Goal: Obtain resource: Download file/media

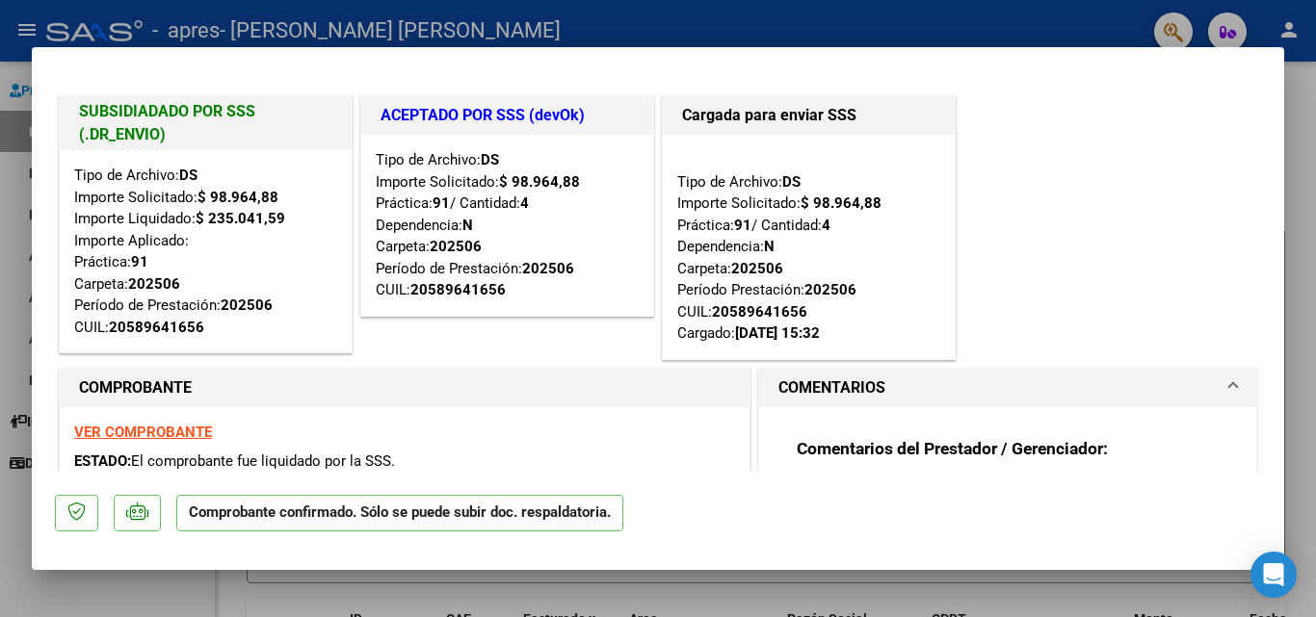
click at [1292, 264] on div at bounding box center [658, 308] width 1316 height 617
type input "$ 0,00"
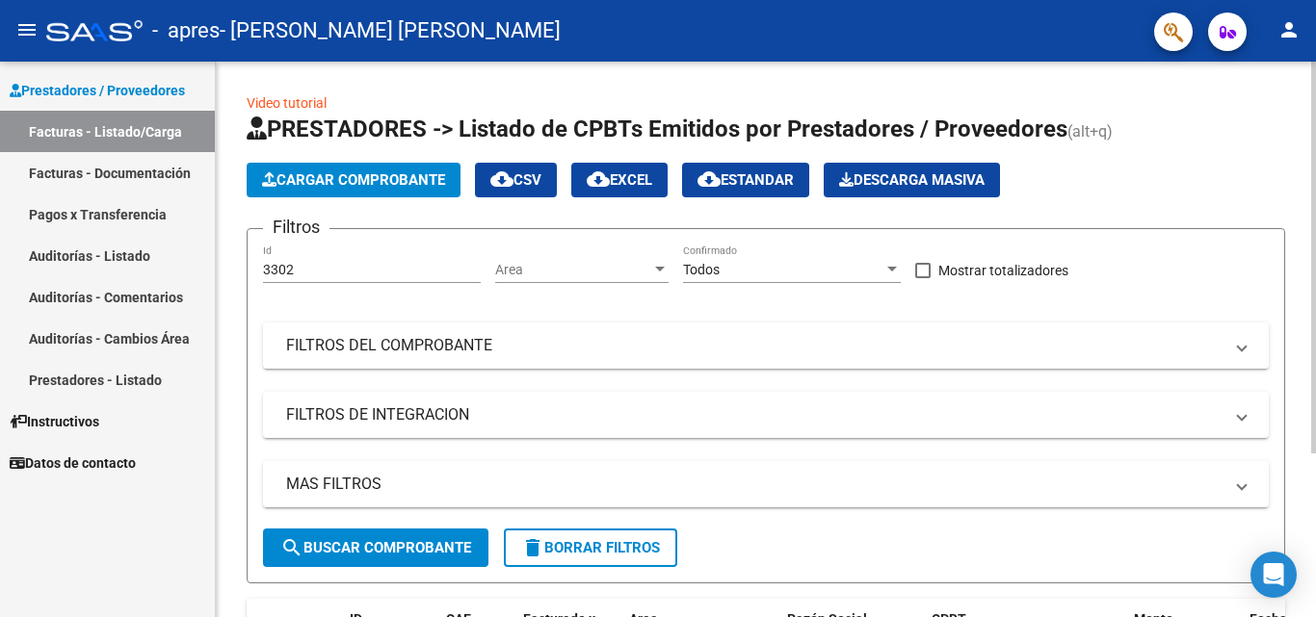
click at [245, 602] on div "Video tutorial PRESTADORES -> Listado de CPBTs Emitidos por Prestadores / Prove…" at bounding box center [766, 448] width 1100 height 772
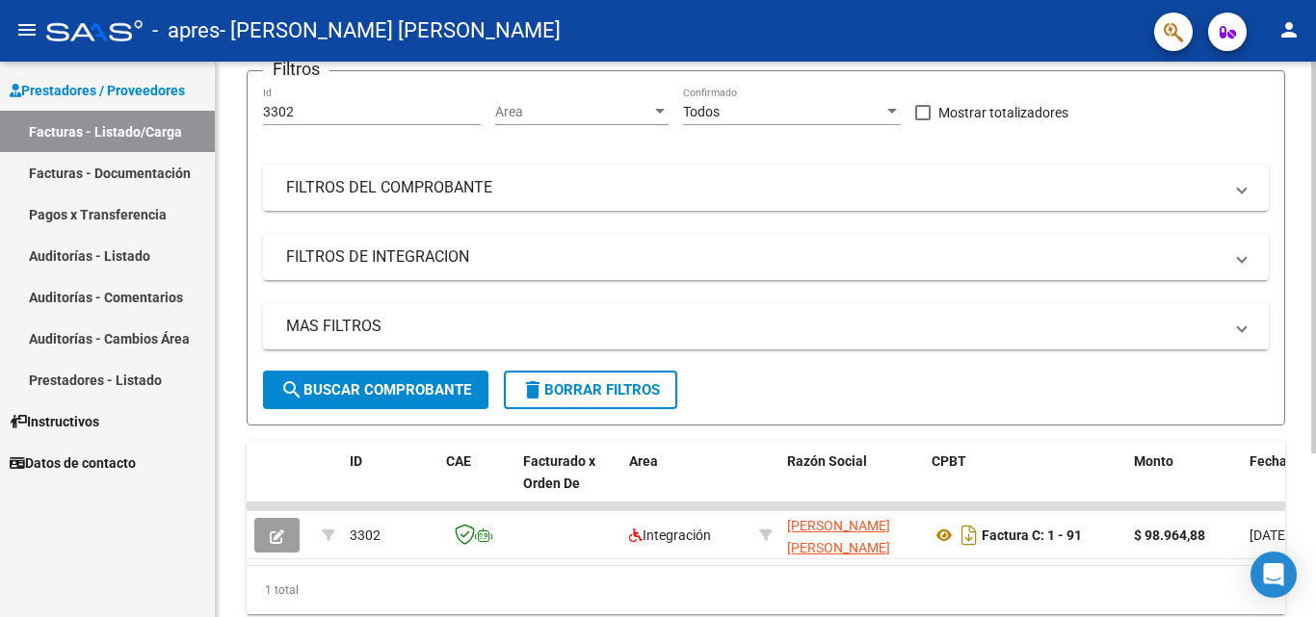
scroll to position [154, 0]
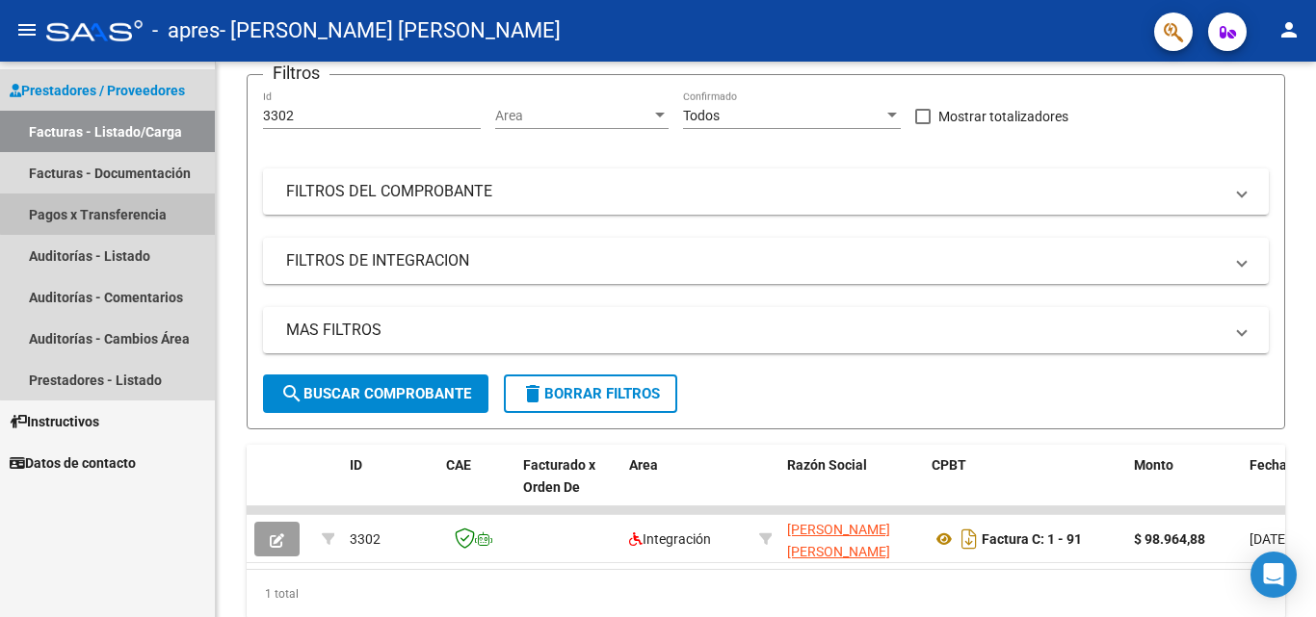
click at [123, 199] on link "Pagos x Transferencia" at bounding box center [107, 214] width 215 height 41
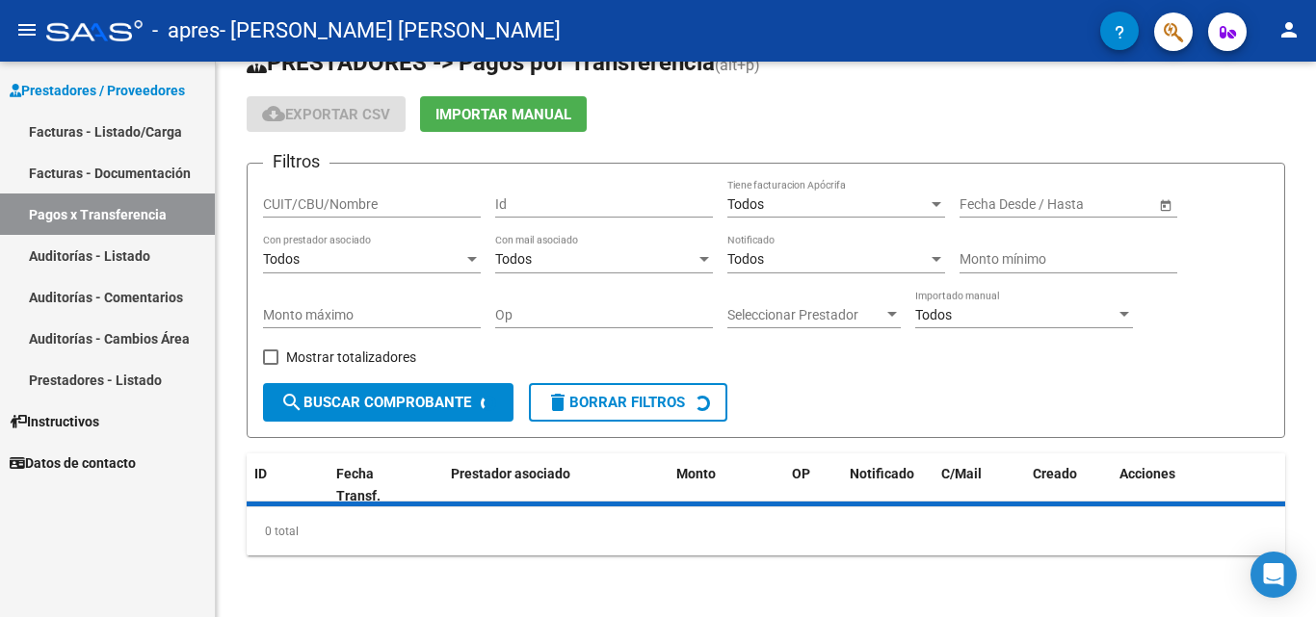
scroll to position [89, 0]
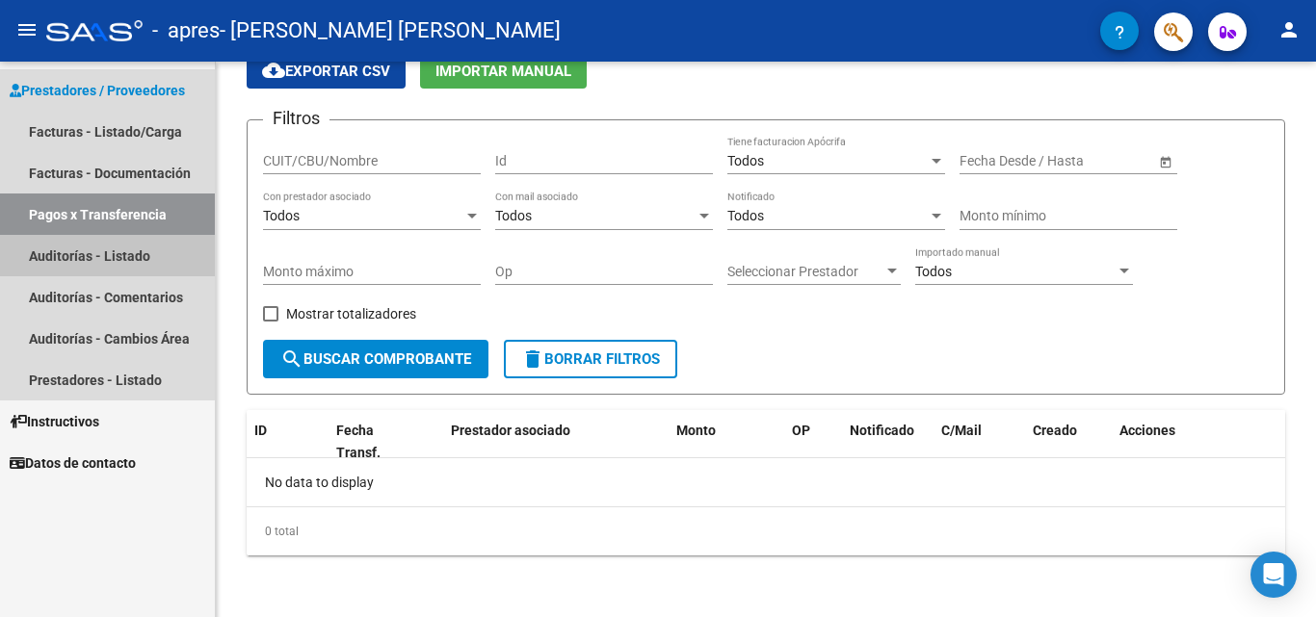
click at [104, 260] on link "Auditorías - Listado" at bounding box center [107, 255] width 215 height 41
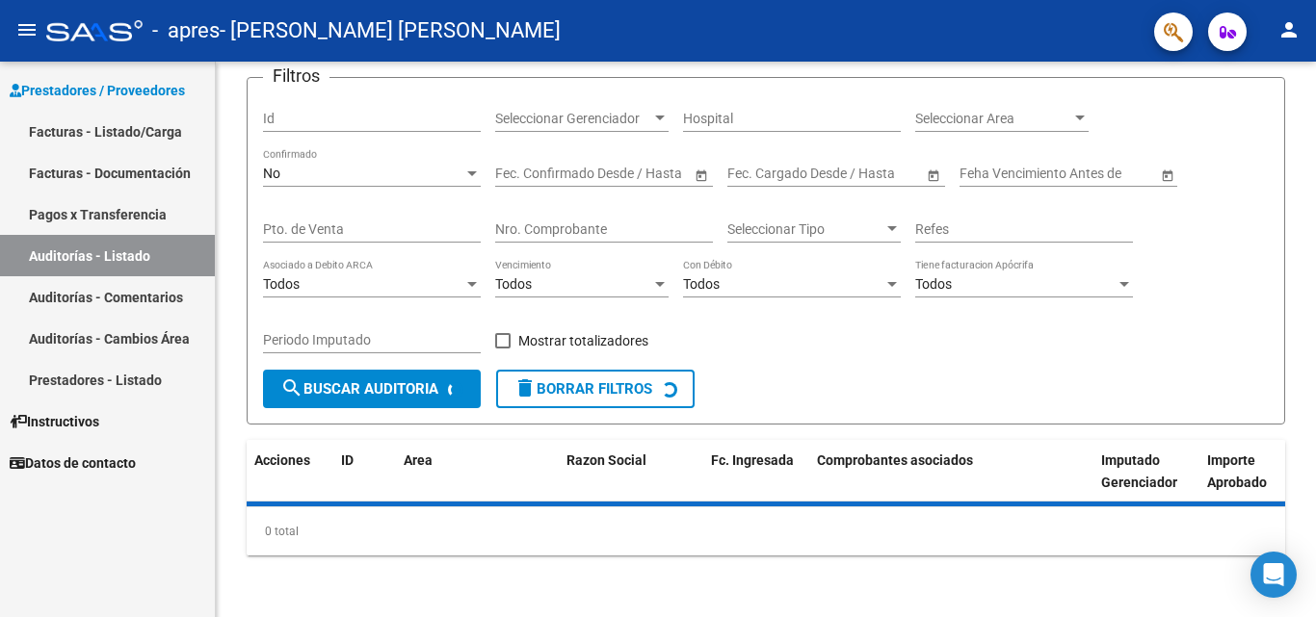
scroll to position [154, 0]
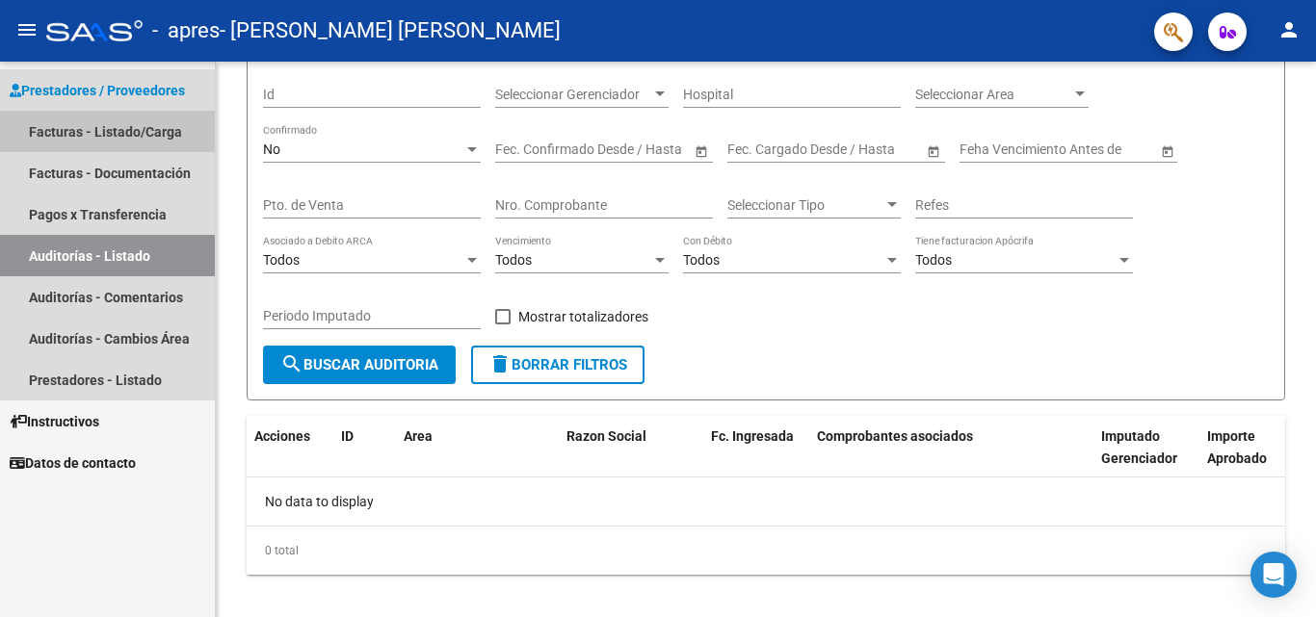
click at [95, 142] on link "Facturas - Listado/Carga" at bounding box center [107, 131] width 215 height 41
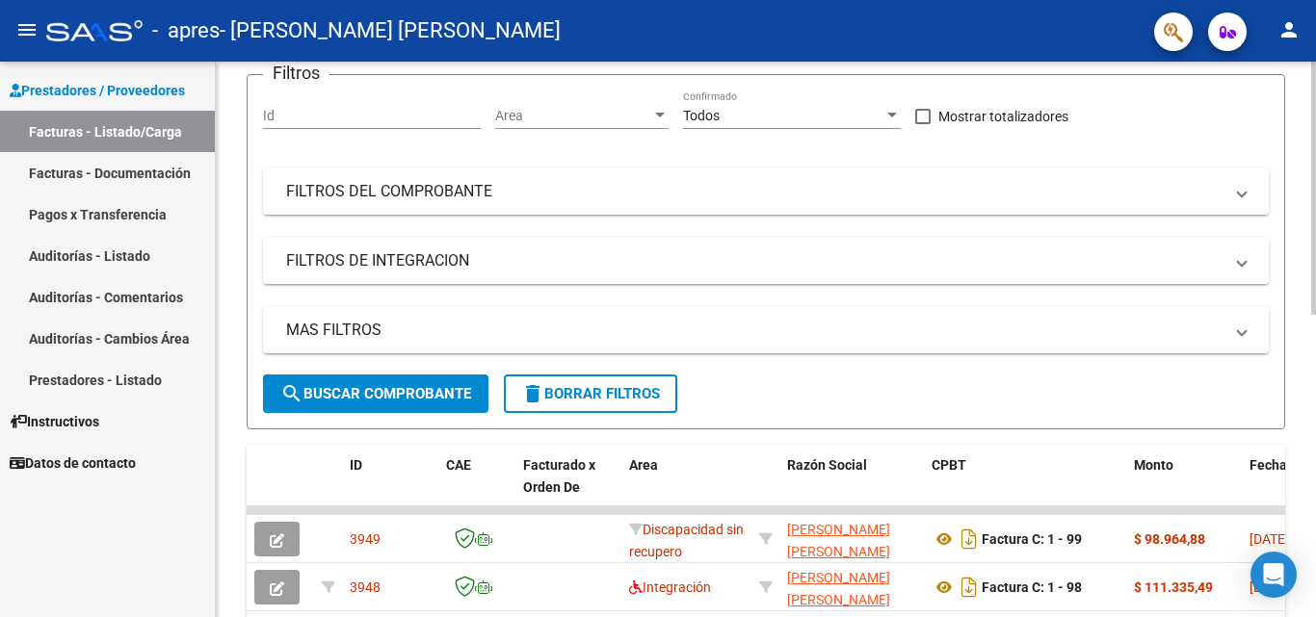
click at [220, 458] on div "Video tutorial PRESTADORES -> Listado de CPBTs Emitidos por Prestadores / Prove…" at bounding box center [766, 511] width 1100 height 1206
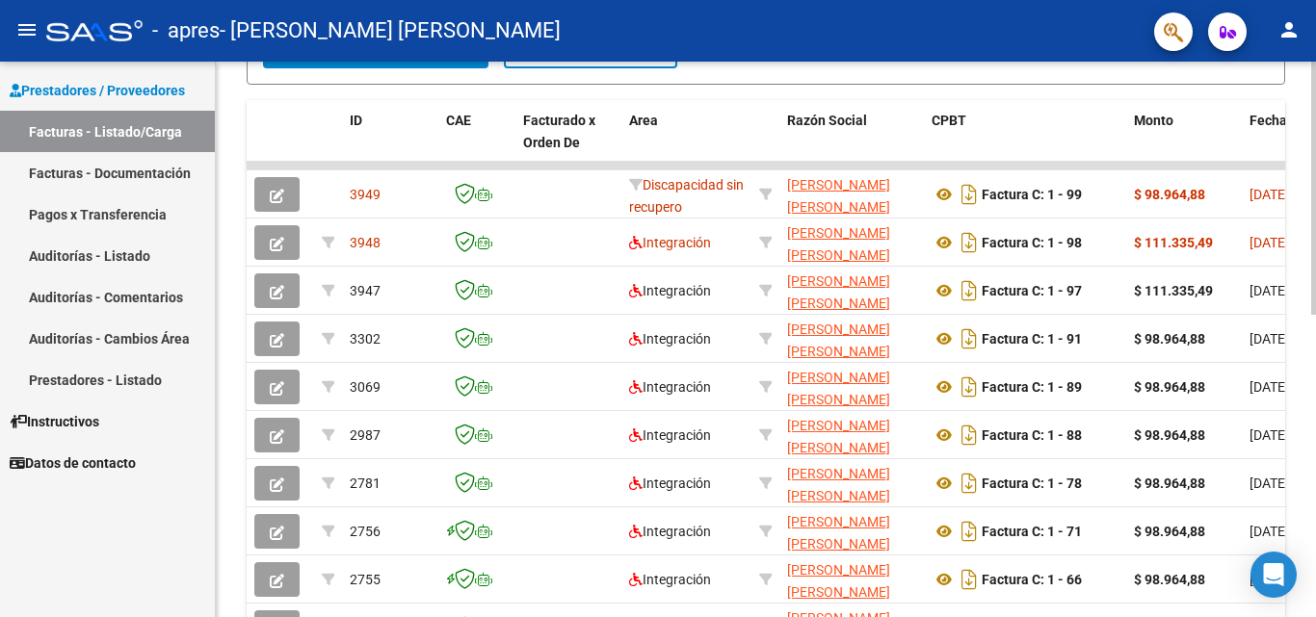
scroll to position [501, 0]
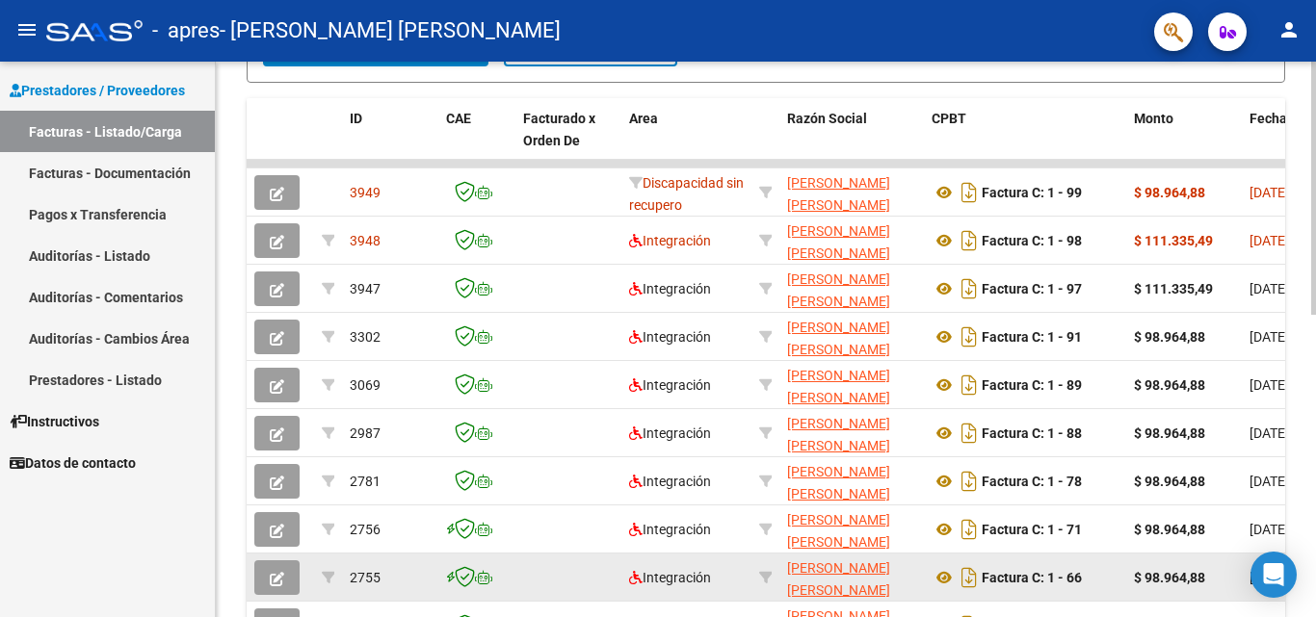
click at [1109, 585] on div "Factura C: 1 - 66" at bounding box center [1024, 577] width 187 height 31
click at [967, 573] on icon "Descargar documento" at bounding box center [968, 577] width 25 height 31
click at [274, 580] on icon "button" at bounding box center [277, 579] width 14 height 14
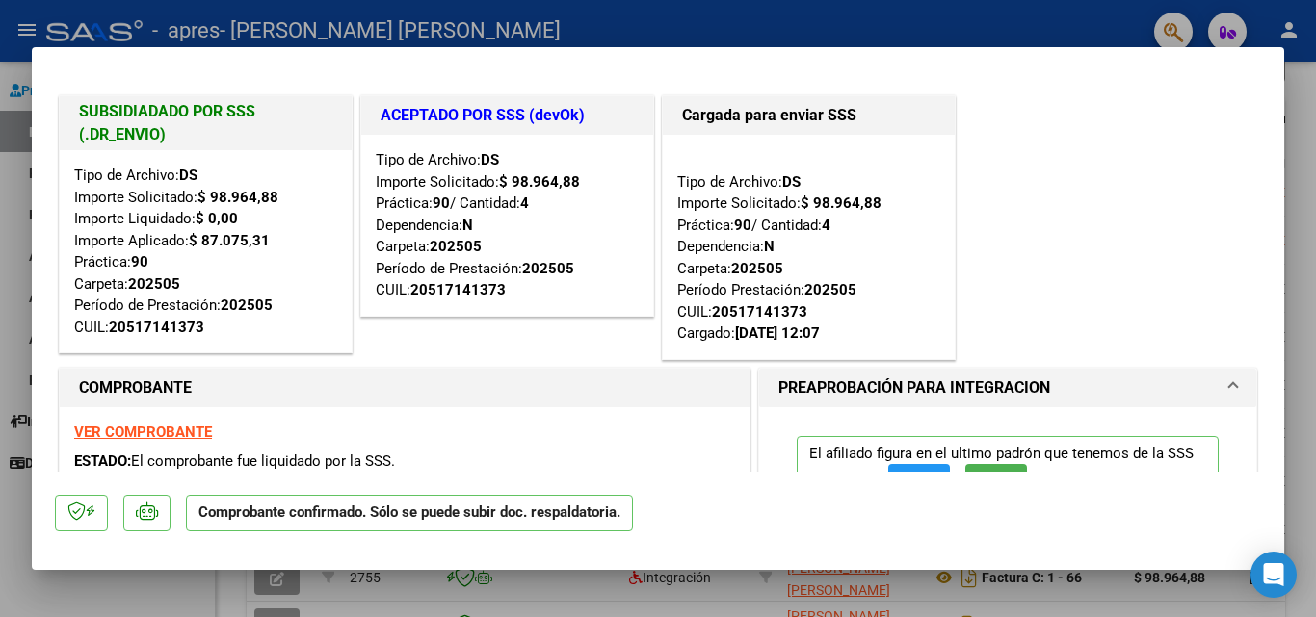
click at [720, 7] on div at bounding box center [658, 308] width 1316 height 617
type input "$ 0,00"
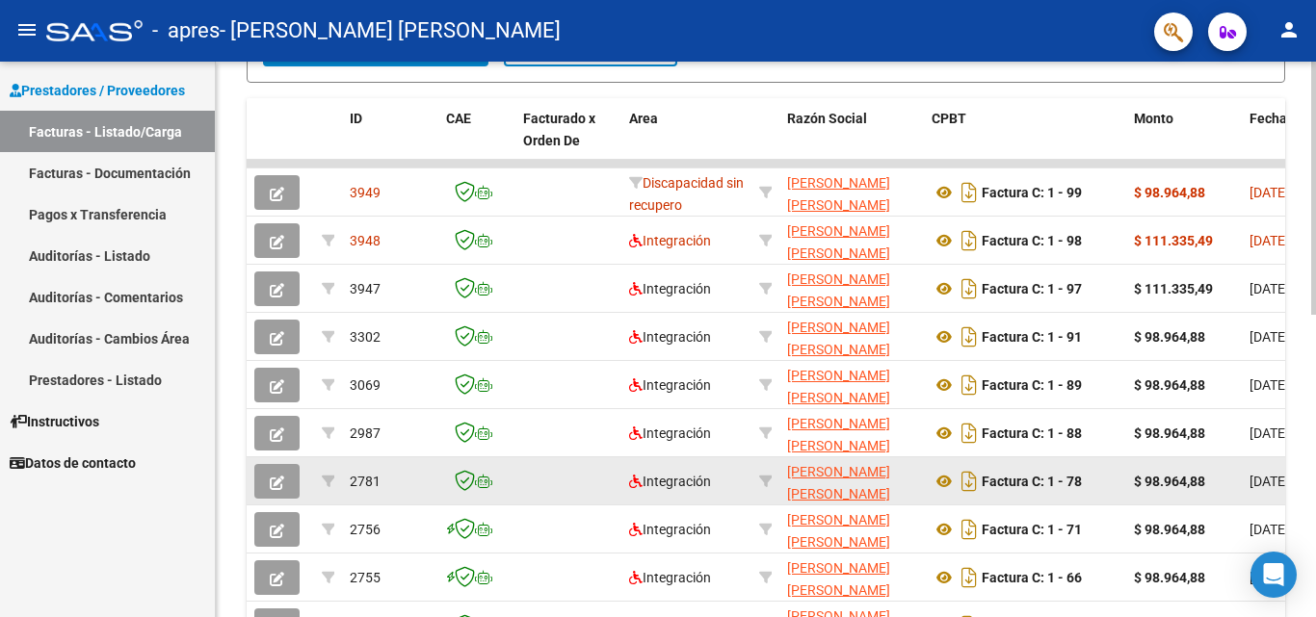
click at [290, 475] on button "button" at bounding box center [276, 481] width 45 height 35
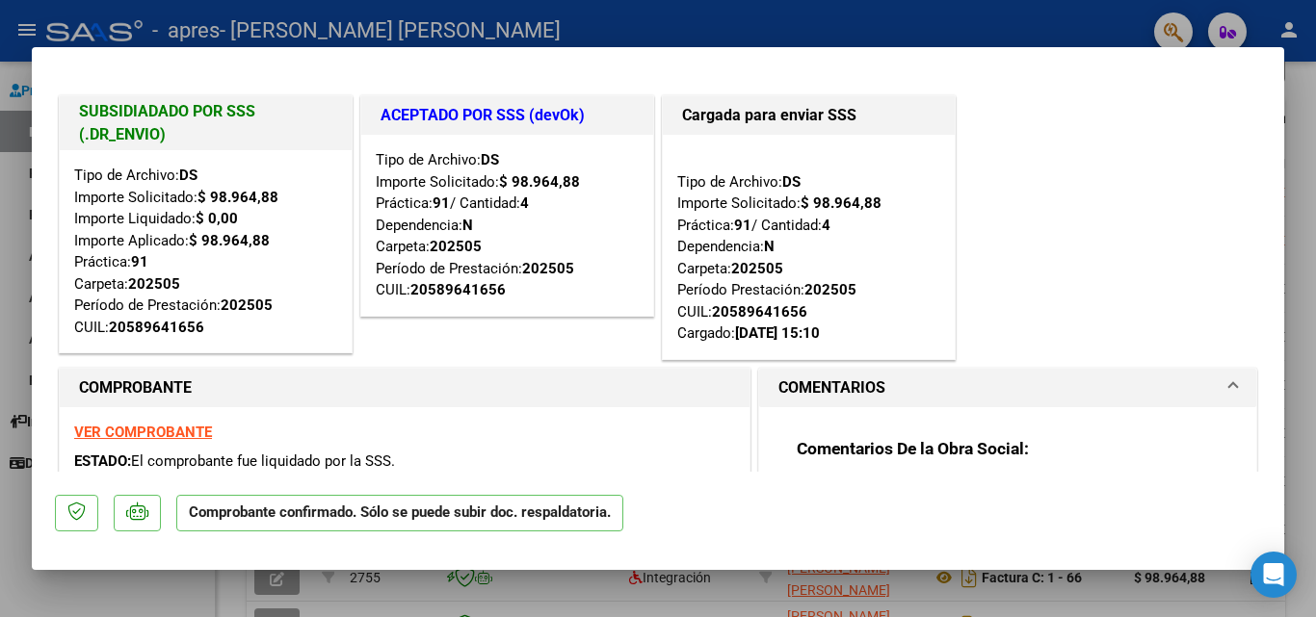
click at [119, 592] on div at bounding box center [658, 308] width 1316 height 617
type input "$ 0,00"
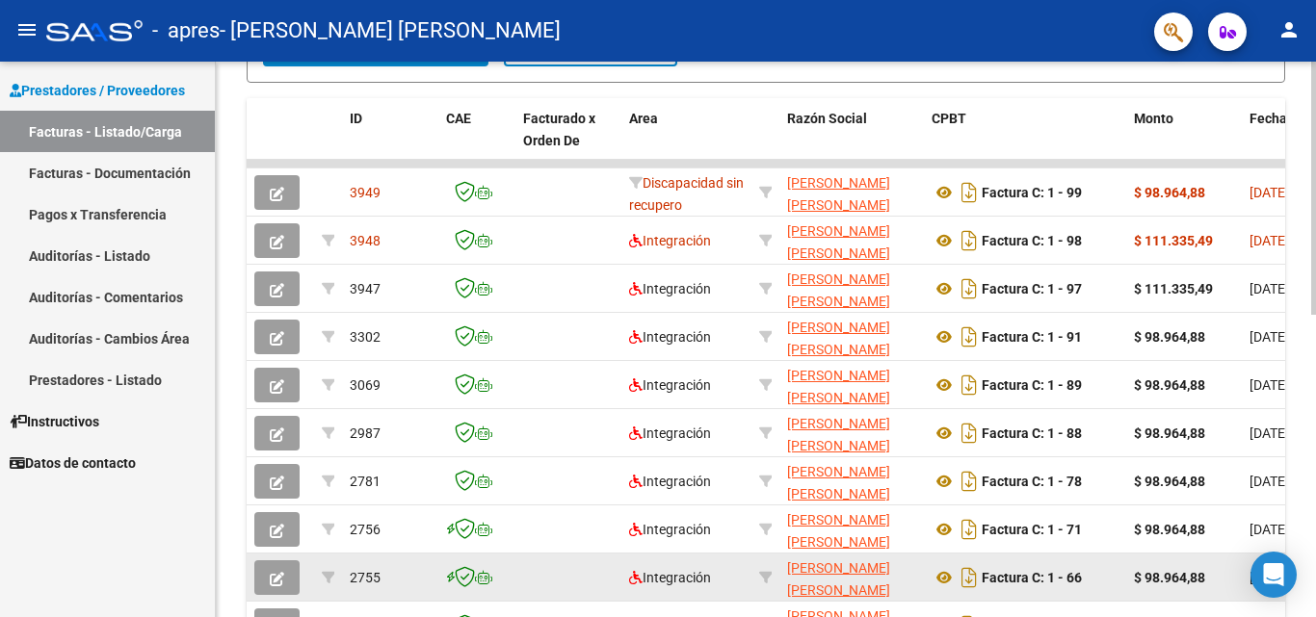
click at [283, 581] on icon "button" at bounding box center [277, 579] width 14 height 14
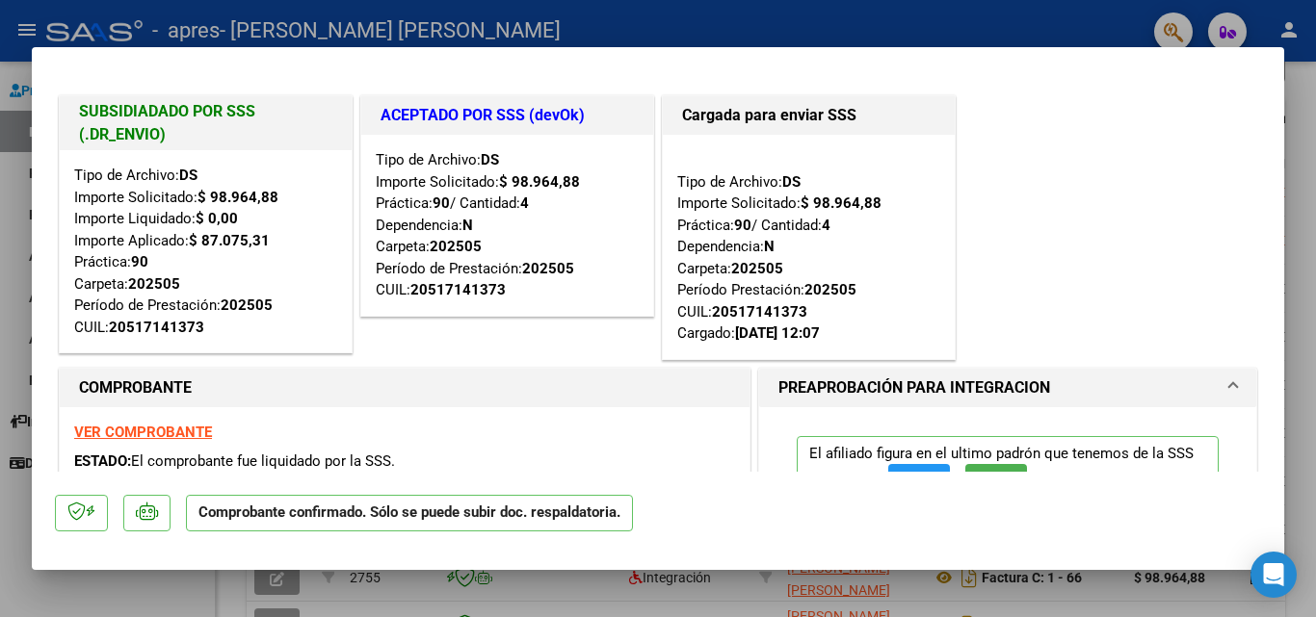
click at [199, 587] on div at bounding box center [658, 308] width 1316 height 617
type input "$ 0,00"
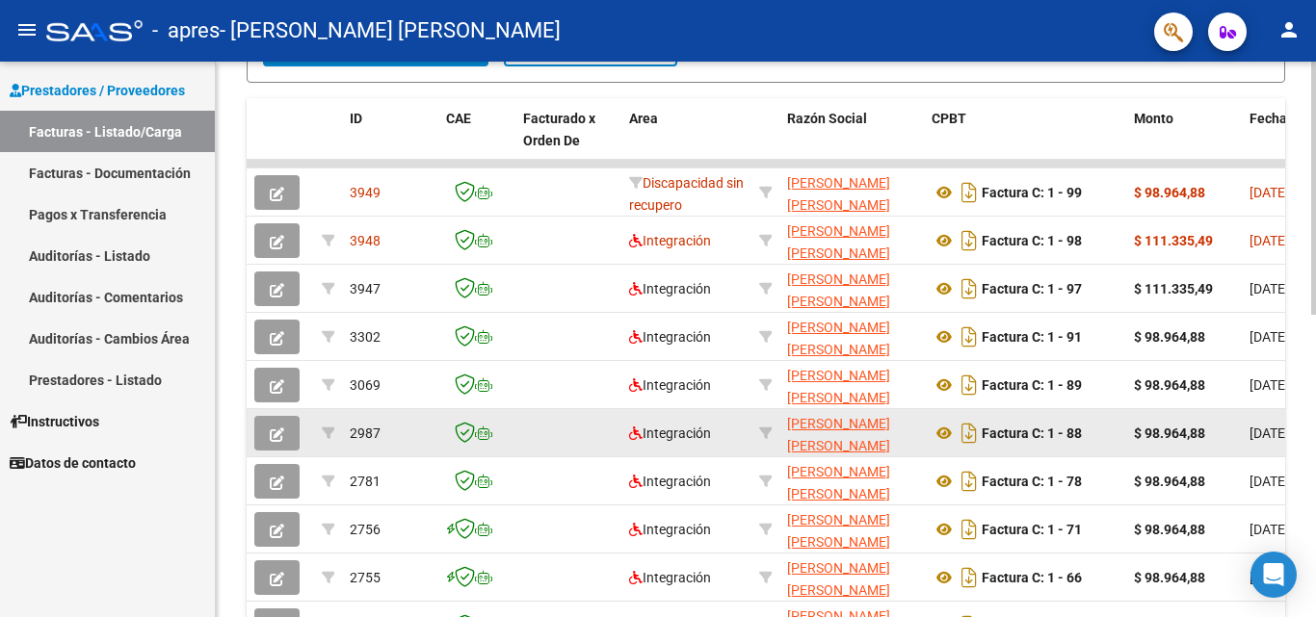
click at [265, 435] on button "button" at bounding box center [276, 433] width 45 height 35
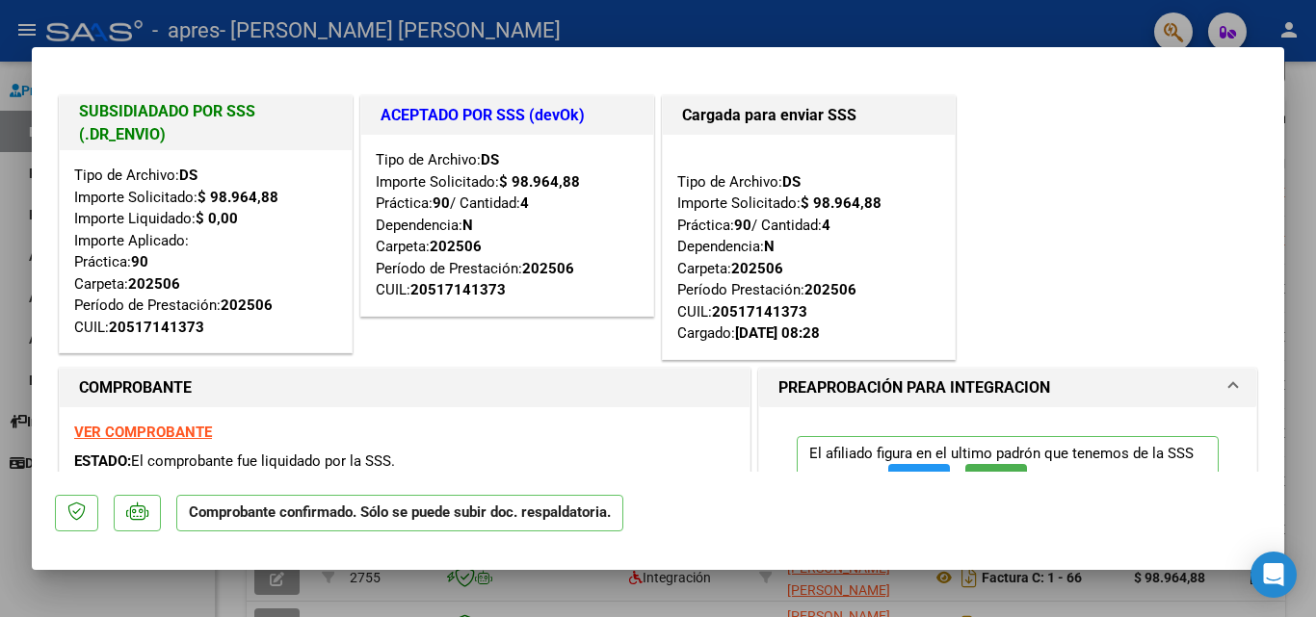
click at [207, 583] on div at bounding box center [658, 308] width 1316 height 617
type input "$ 0,00"
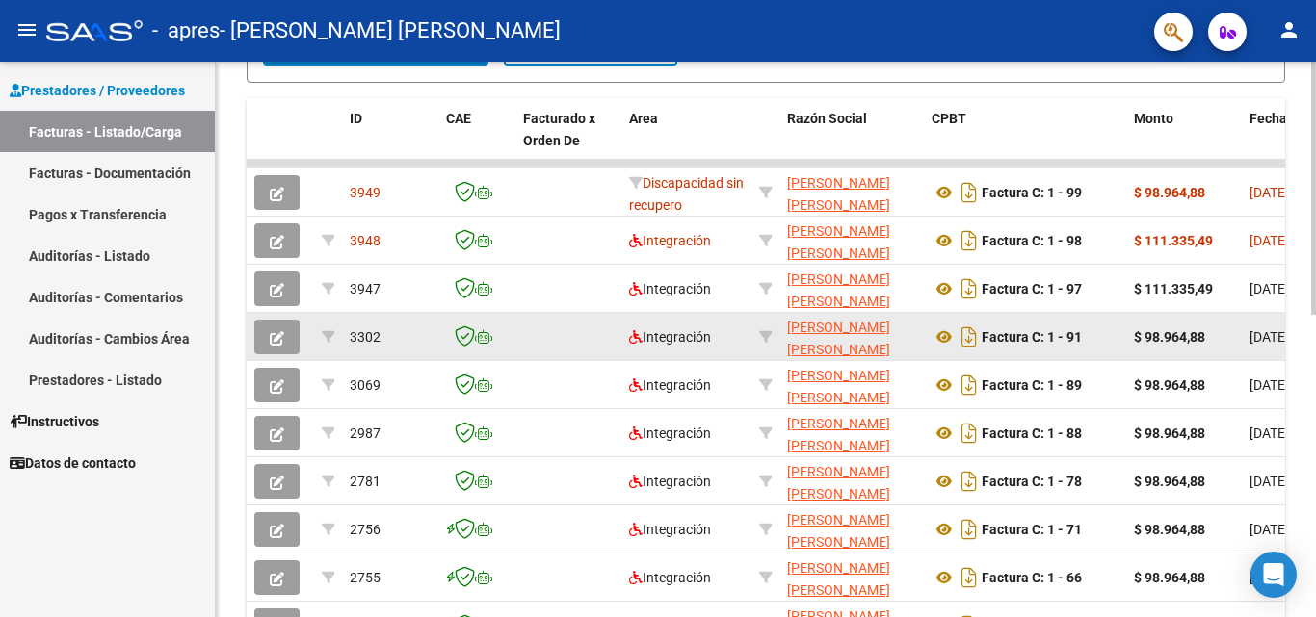
click at [286, 344] on button "button" at bounding box center [276, 337] width 45 height 35
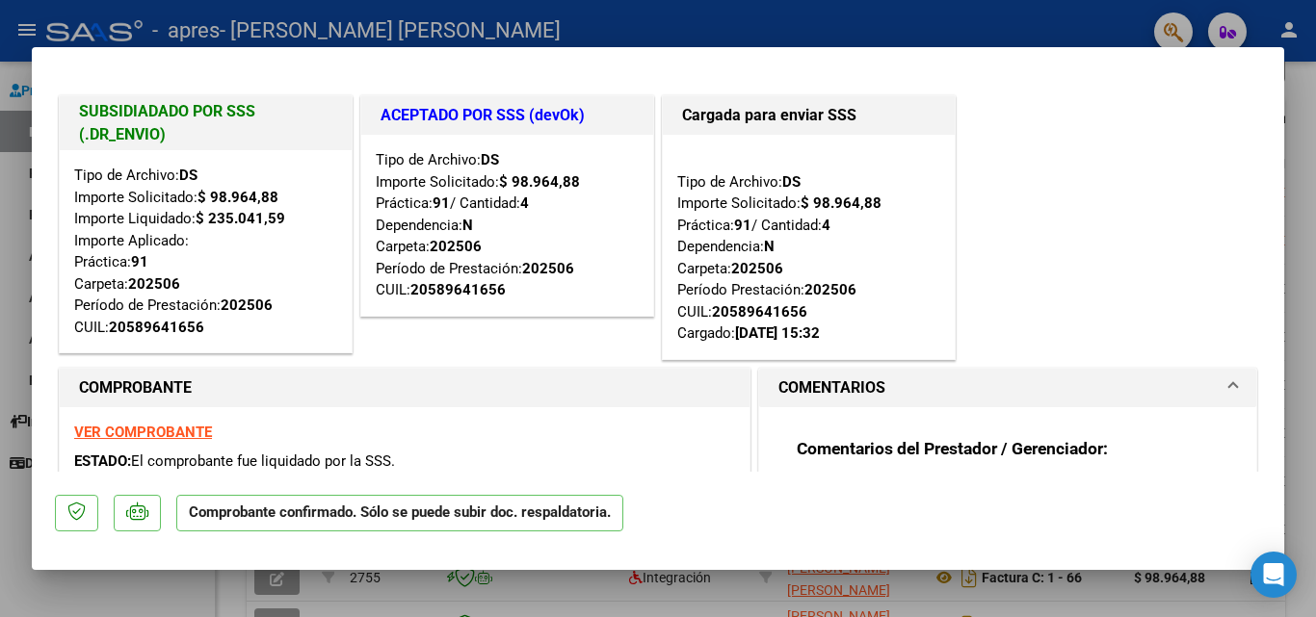
click at [175, 608] on div at bounding box center [658, 308] width 1316 height 617
type input "$ 0,00"
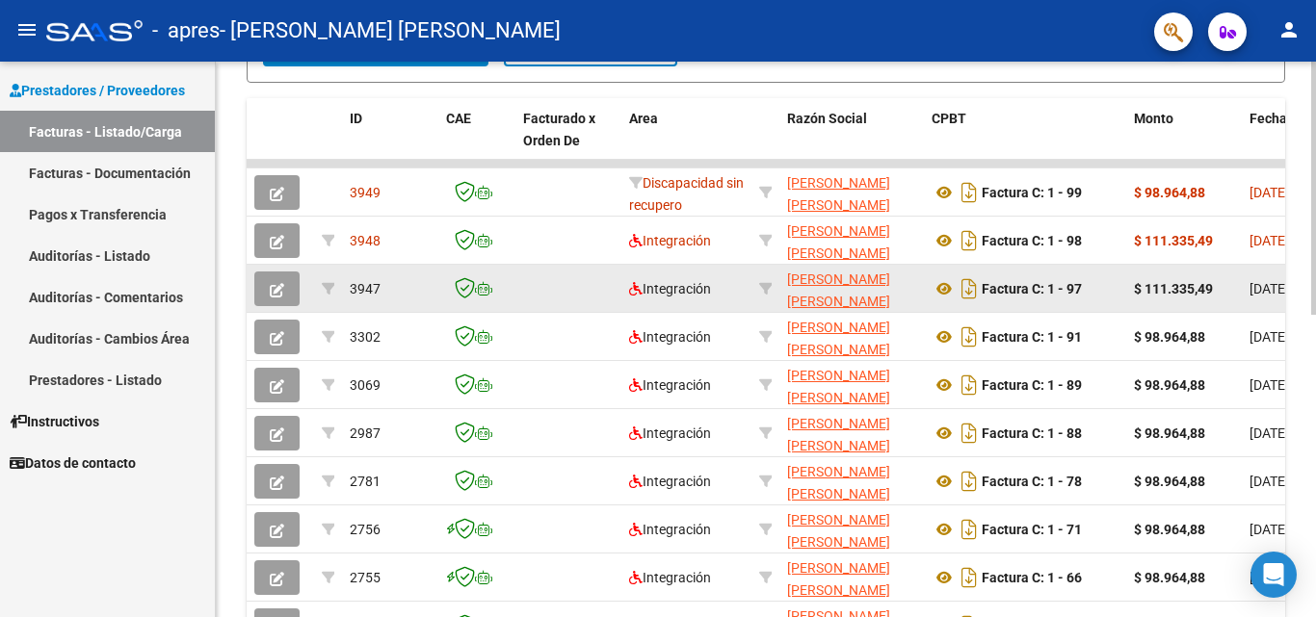
click at [278, 290] on icon "button" at bounding box center [277, 290] width 14 height 14
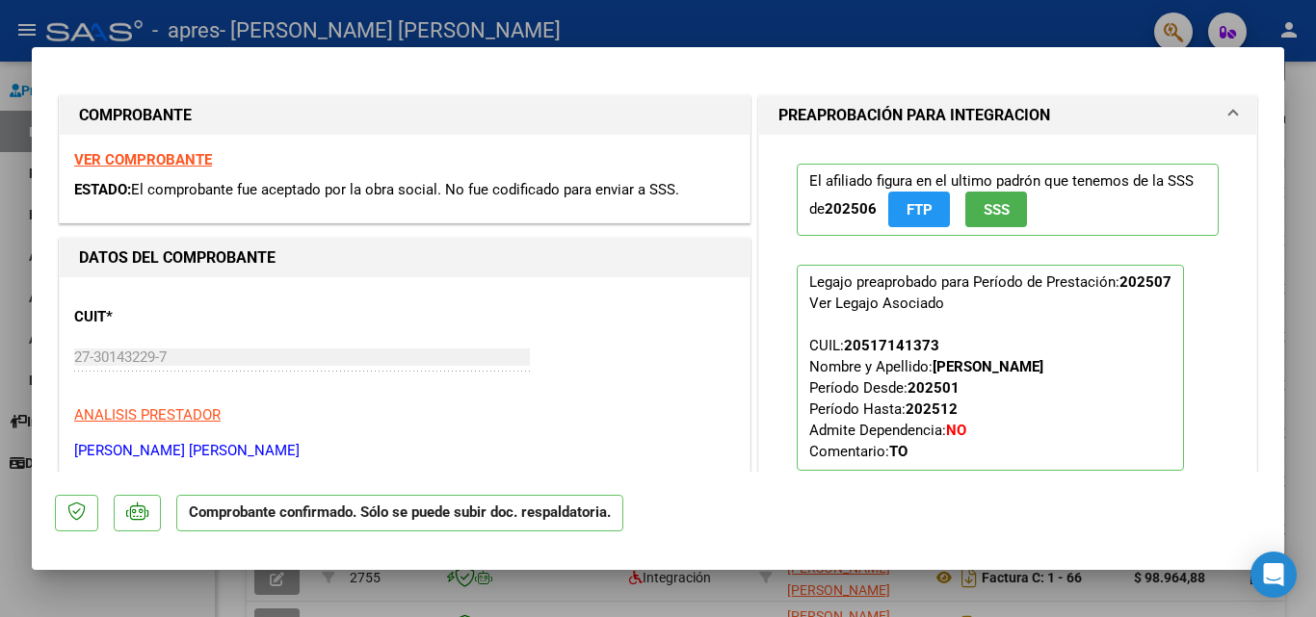
click at [39, 601] on div at bounding box center [658, 308] width 1316 height 617
type input "$ 0,00"
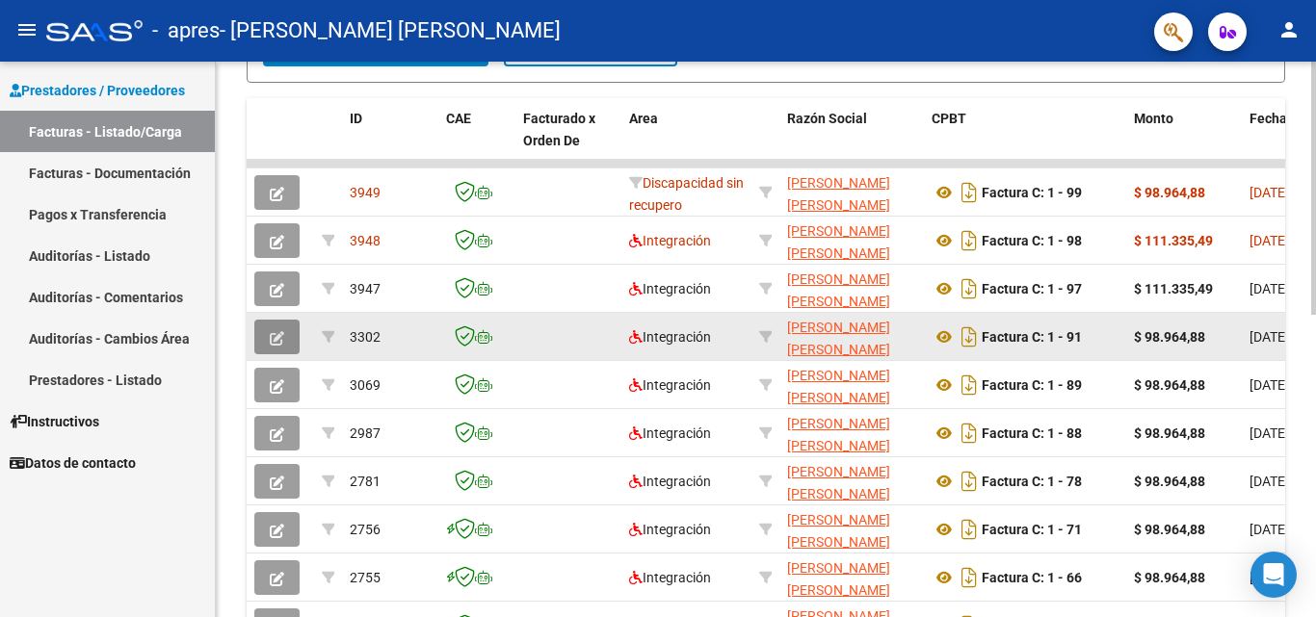
click at [268, 335] on button "button" at bounding box center [276, 337] width 45 height 35
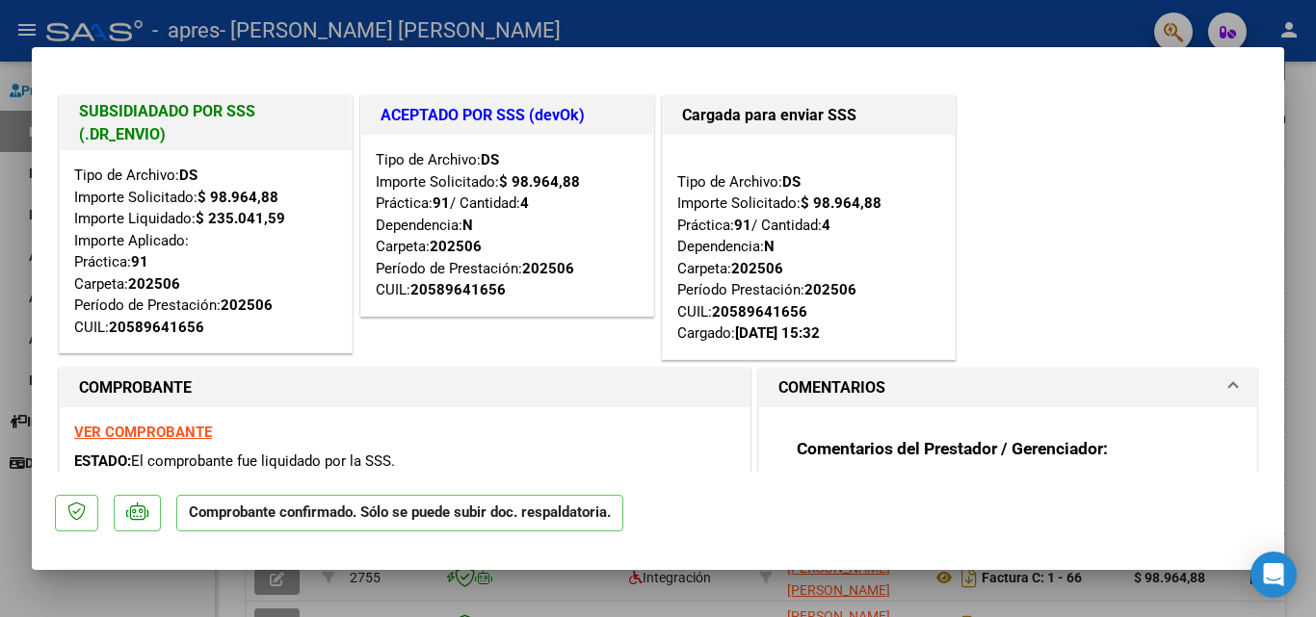
click at [13, 578] on div at bounding box center [658, 308] width 1316 height 617
type input "$ 0,00"
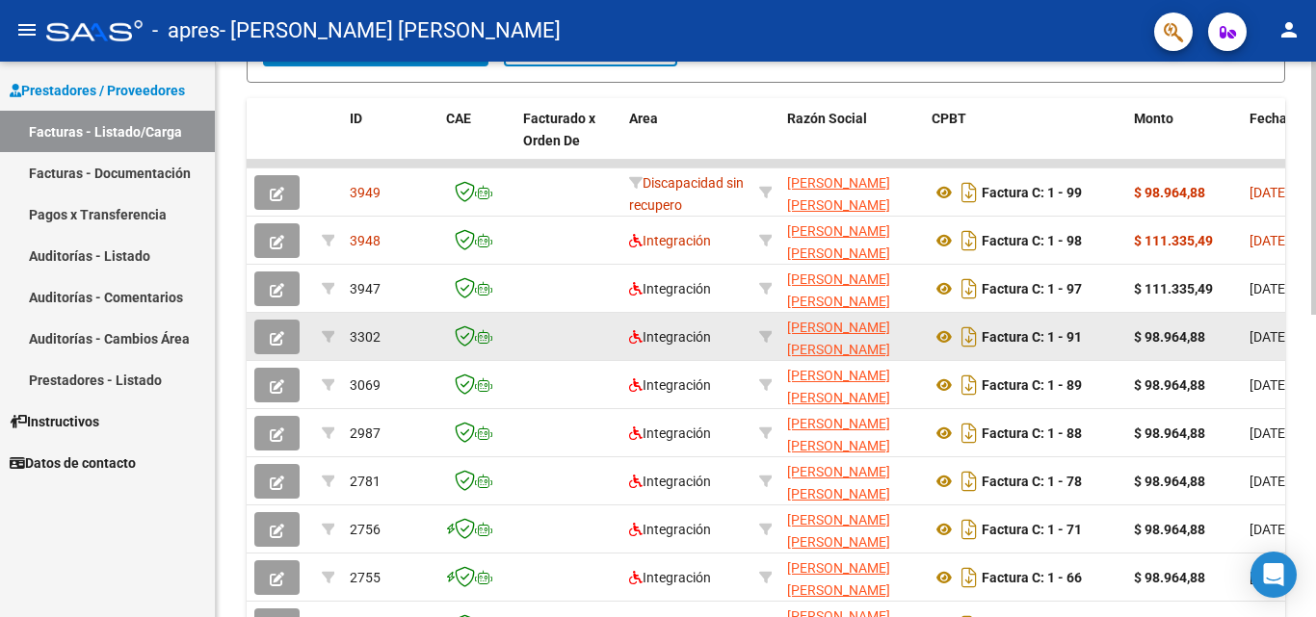
click at [279, 332] on icon "button" at bounding box center [277, 338] width 14 height 14
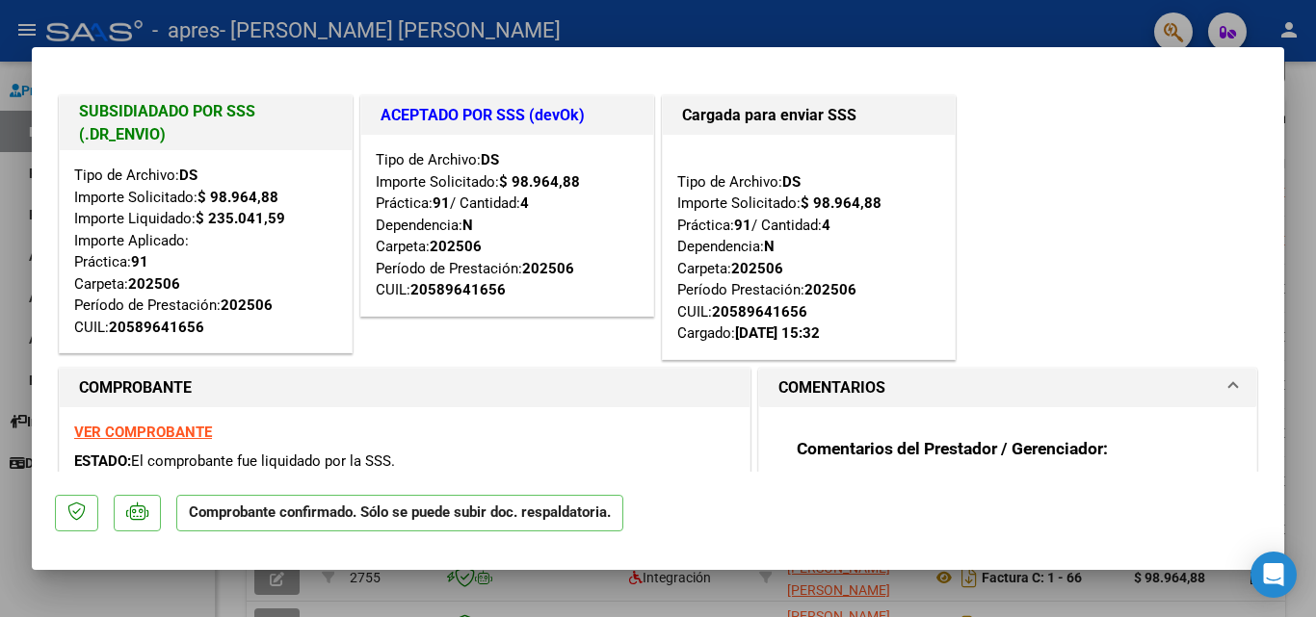
click at [13, 222] on div at bounding box center [658, 308] width 1316 height 617
type input "$ 0,00"
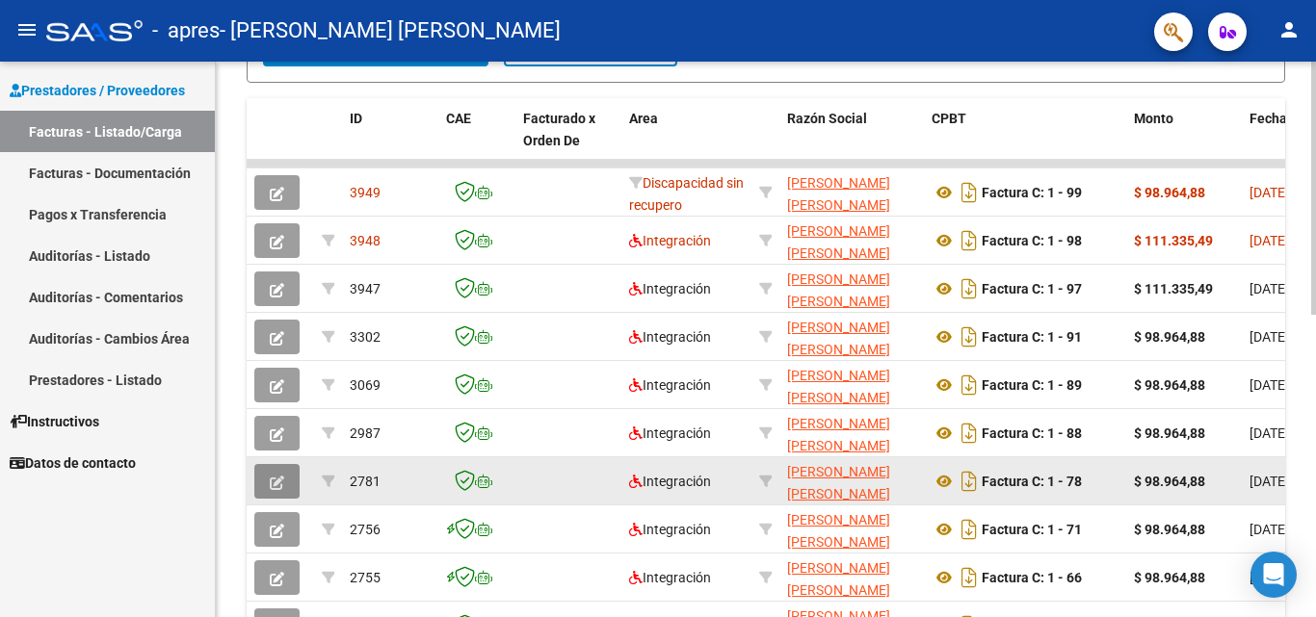
click at [264, 484] on button "button" at bounding box center [276, 481] width 45 height 35
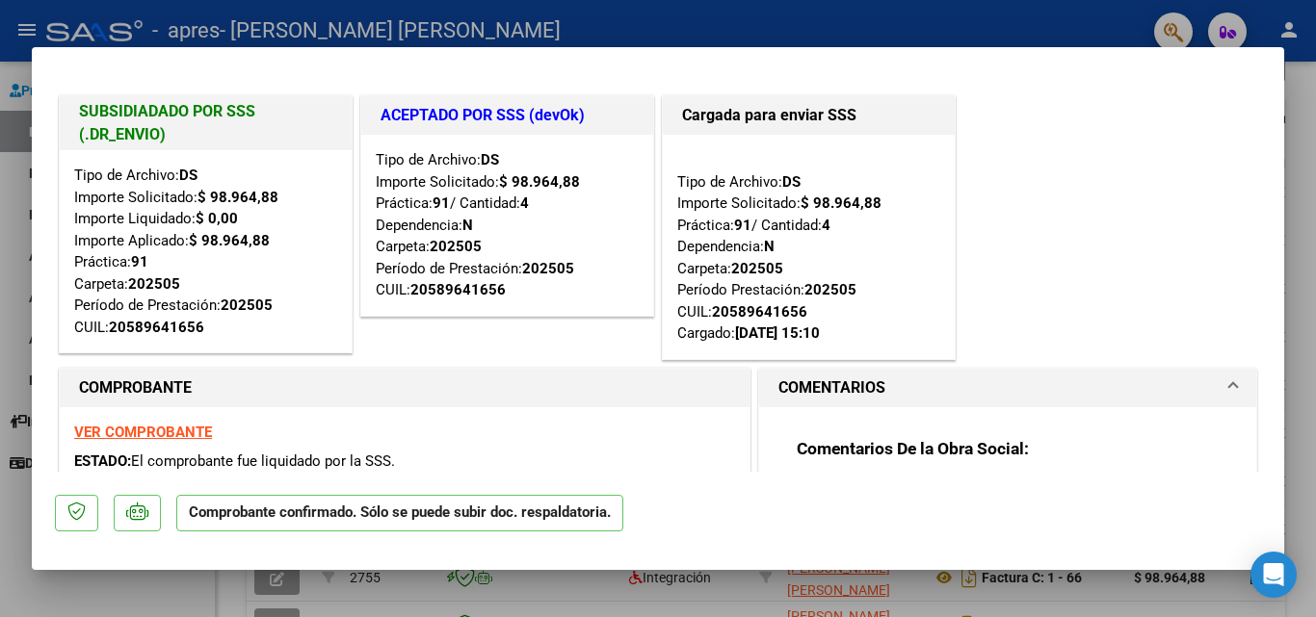
click at [110, 613] on div at bounding box center [658, 308] width 1316 height 617
type input "$ 0,00"
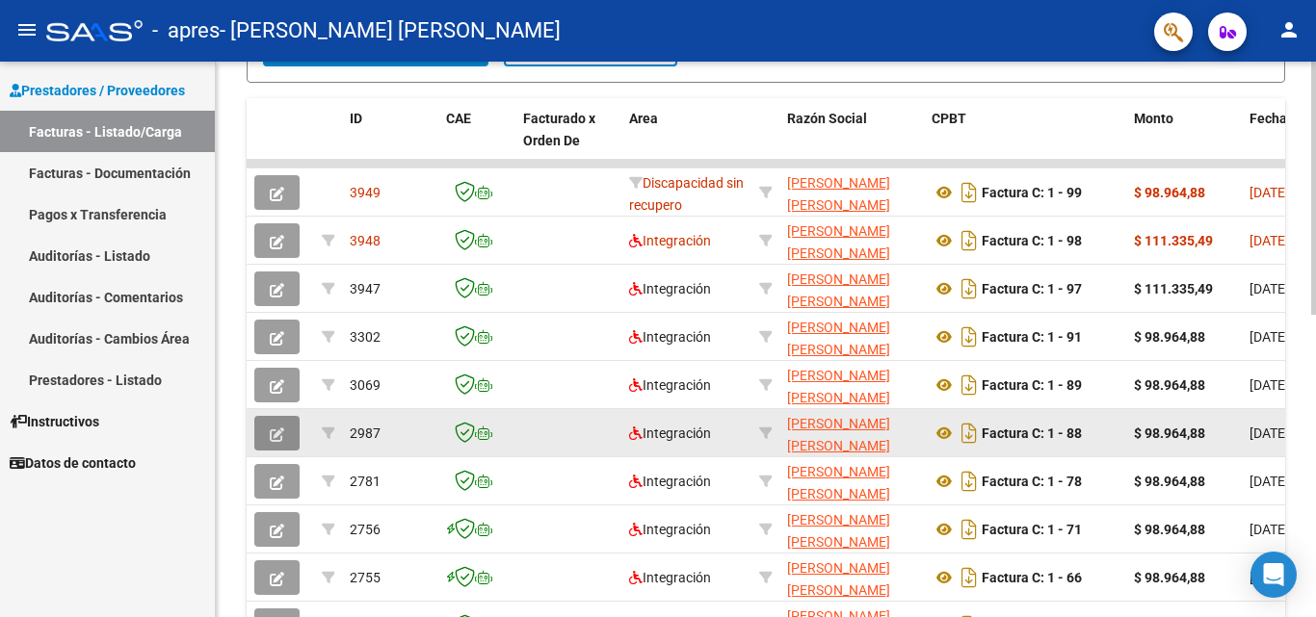
click at [265, 427] on button "button" at bounding box center [276, 433] width 45 height 35
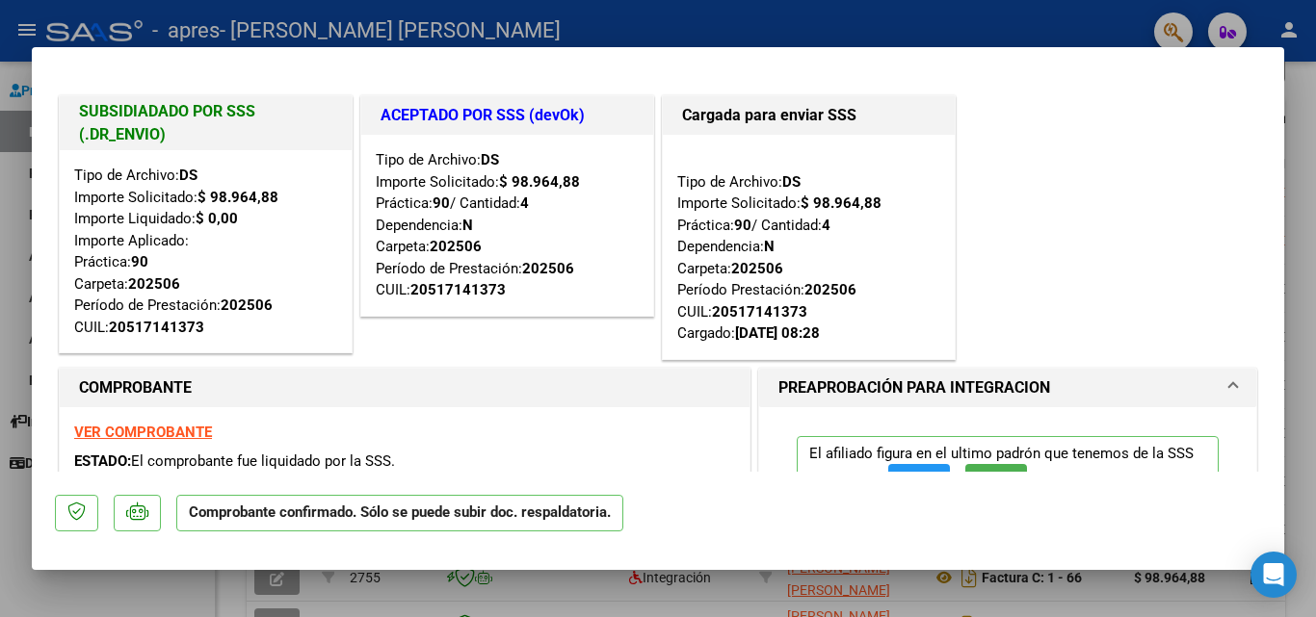
click at [185, 587] on div at bounding box center [658, 308] width 1316 height 617
type input "$ 0,00"
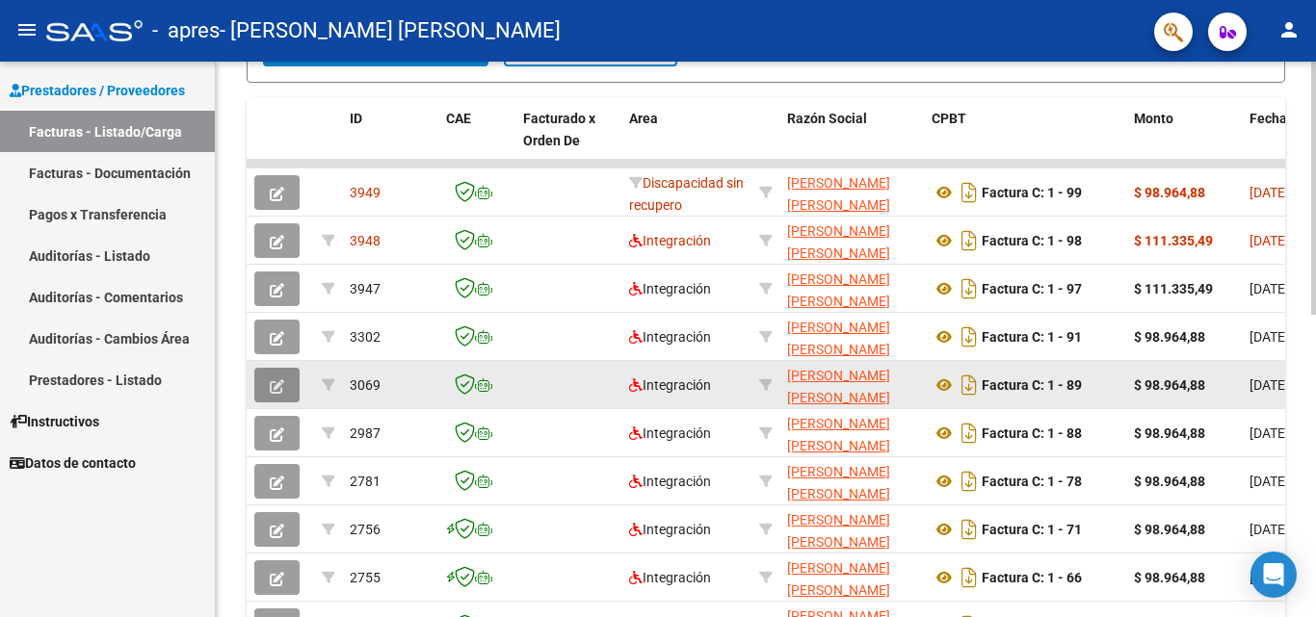
click at [288, 391] on button "button" at bounding box center [276, 385] width 45 height 35
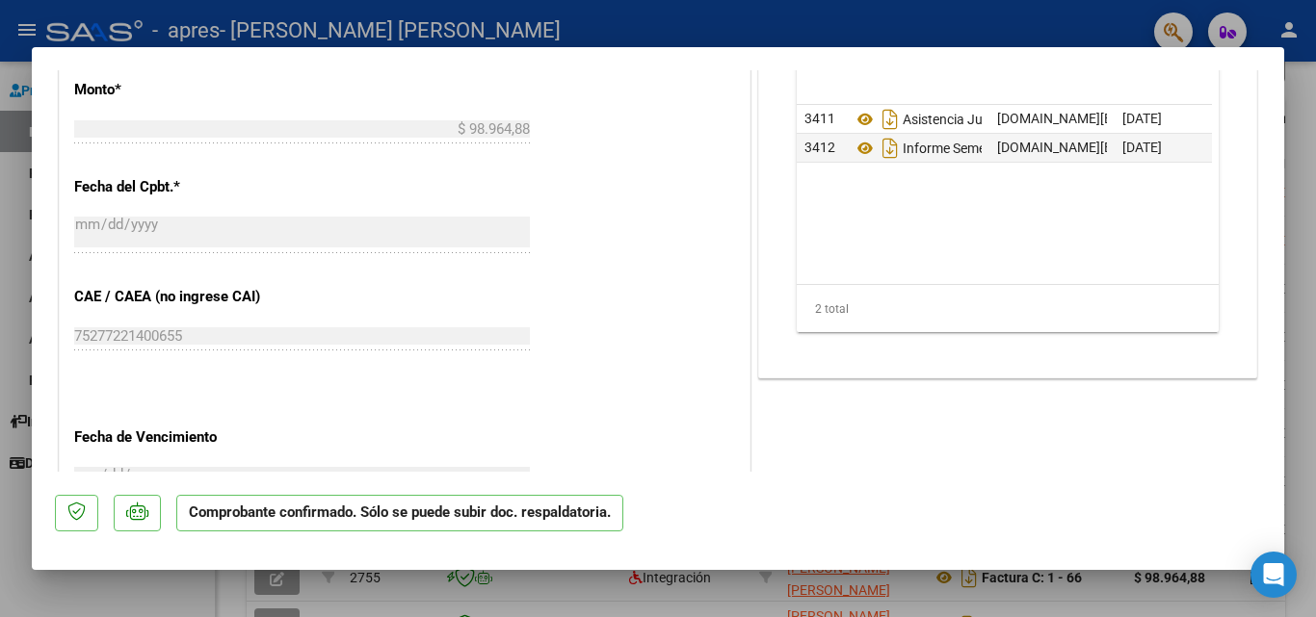
scroll to position [1404, 0]
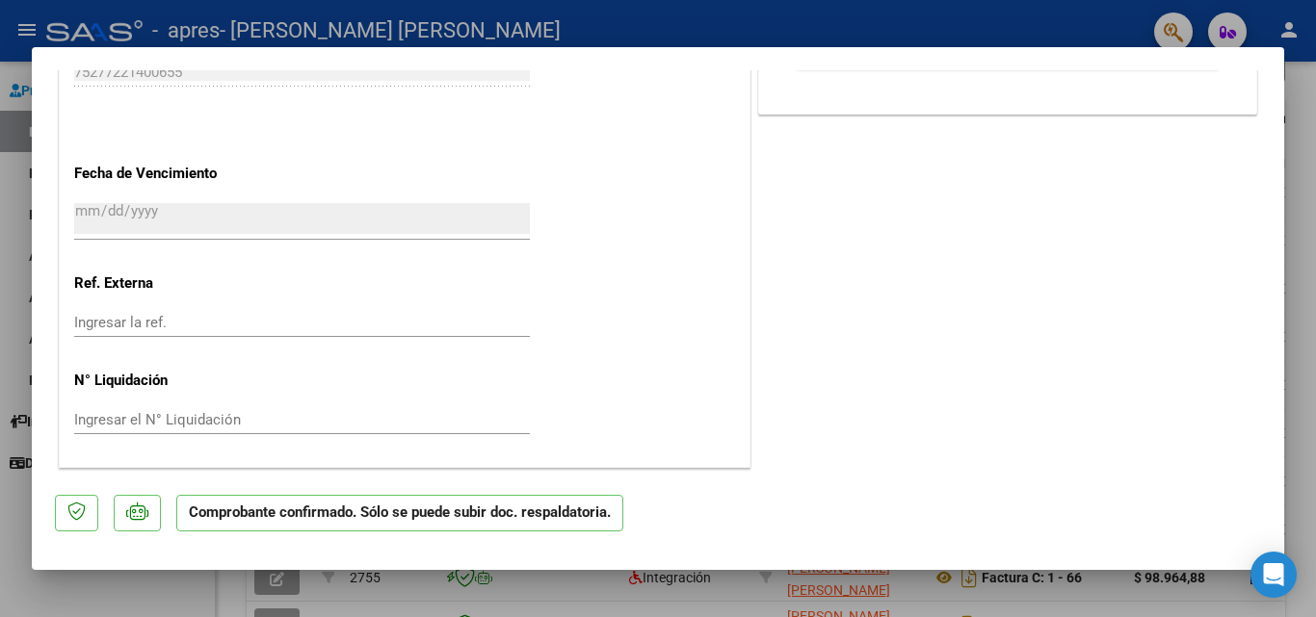
drag, startPoint x: 287, startPoint y: 391, endPoint x: 176, endPoint y: 576, distance: 215.6
click at [176, 576] on div "SUBSIDIADADO POR SSS (.DR_ENVIO) Tipo de Archivo: DS Importe Solicitado: $ 98.9…" at bounding box center [658, 308] width 1316 height 617
click at [176, 576] on div at bounding box center [658, 308] width 1316 height 617
type input "$ 0,00"
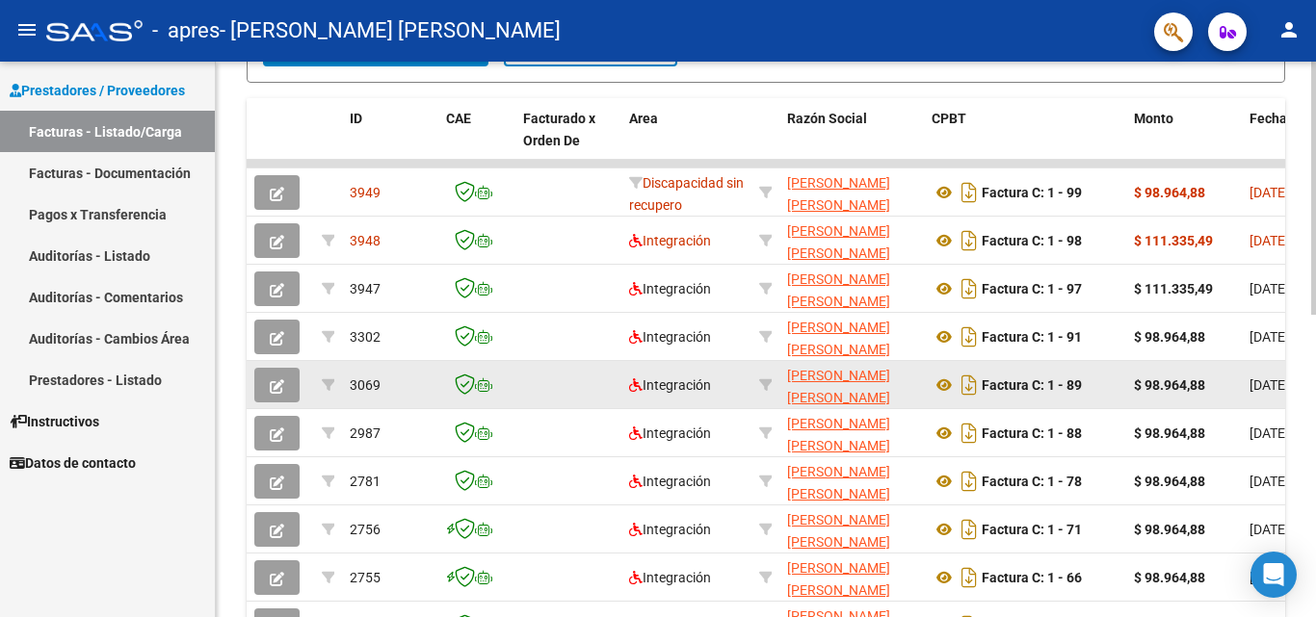
click at [265, 391] on button "button" at bounding box center [276, 385] width 45 height 35
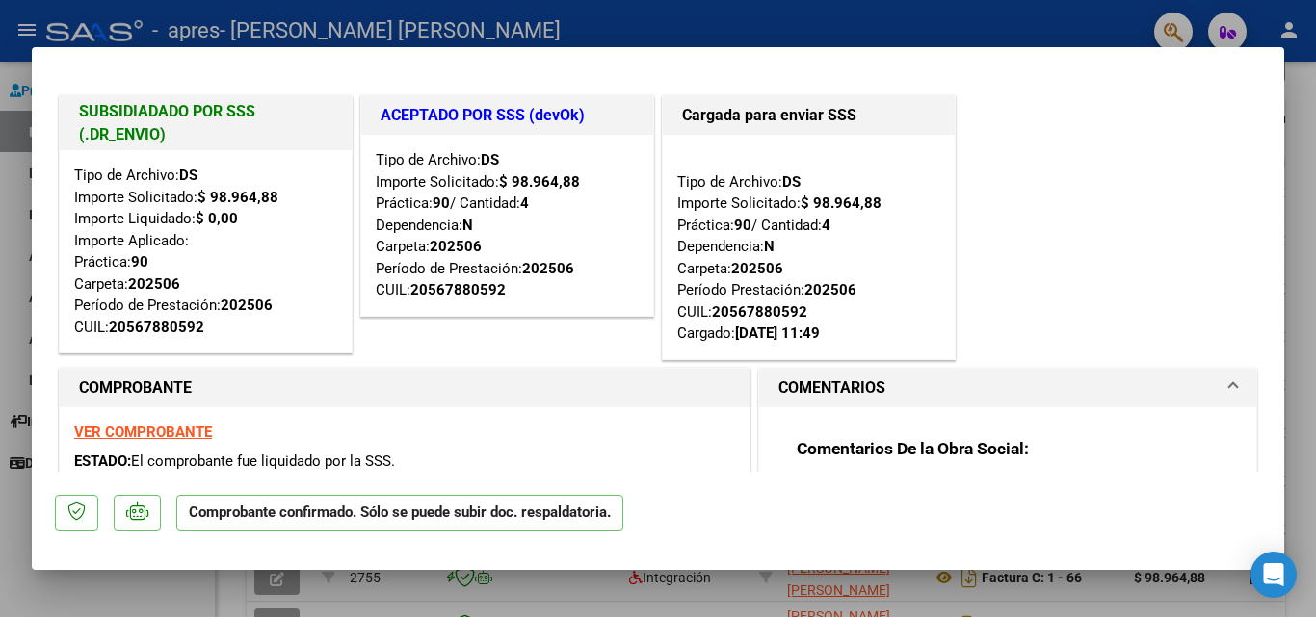
click at [165, 583] on div at bounding box center [658, 308] width 1316 height 617
type input "$ 0,00"
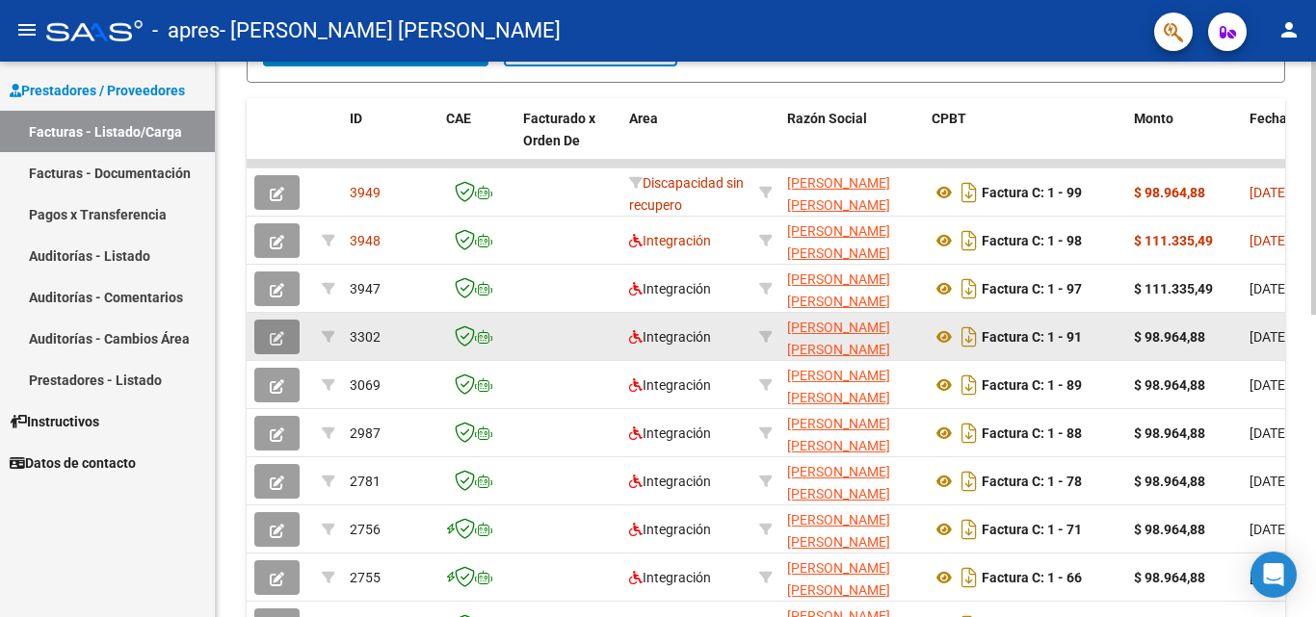
click at [287, 337] on button "button" at bounding box center [276, 337] width 45 height 35
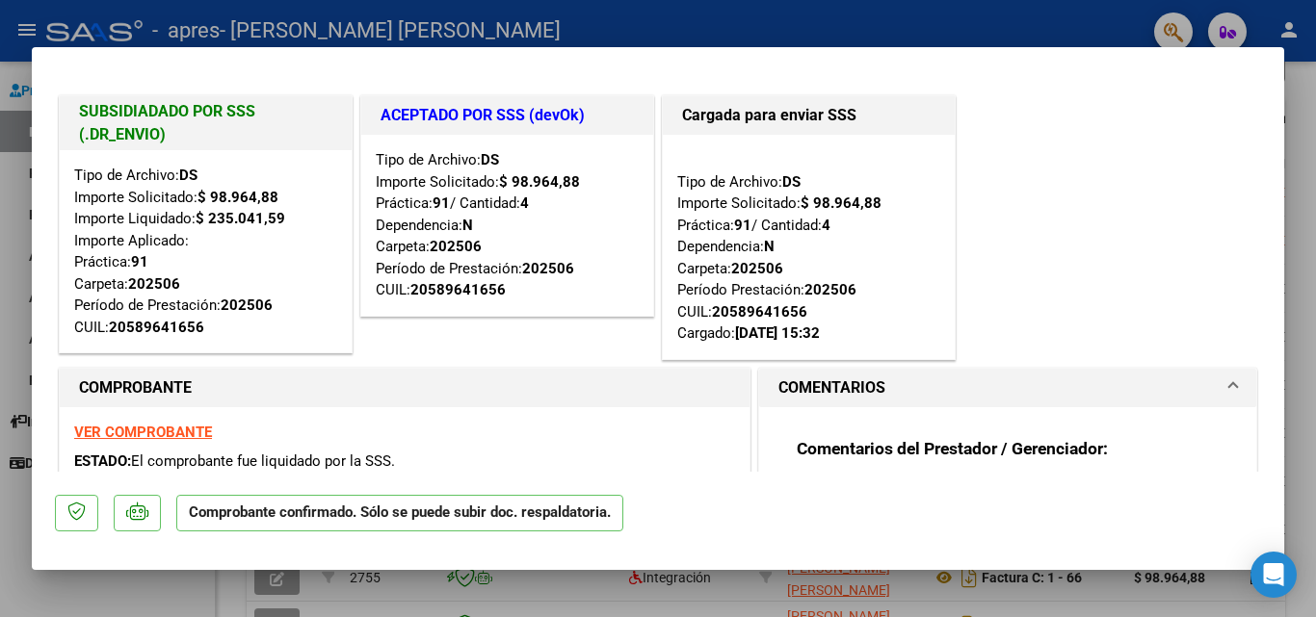
click at [188, 604] on div at bounding box center [658, 308] width 1316 height 617
type input "$ 0,00"
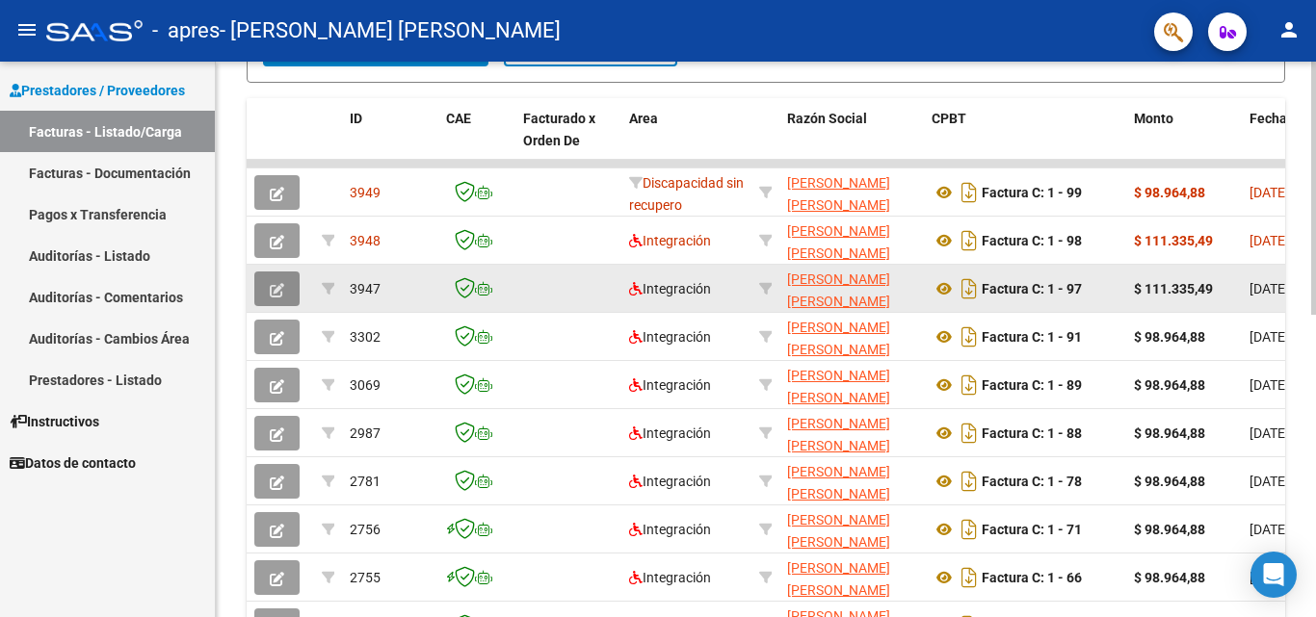
click at [267, 293] on button "button" at bounding box center [276, 289] width 45 height 35
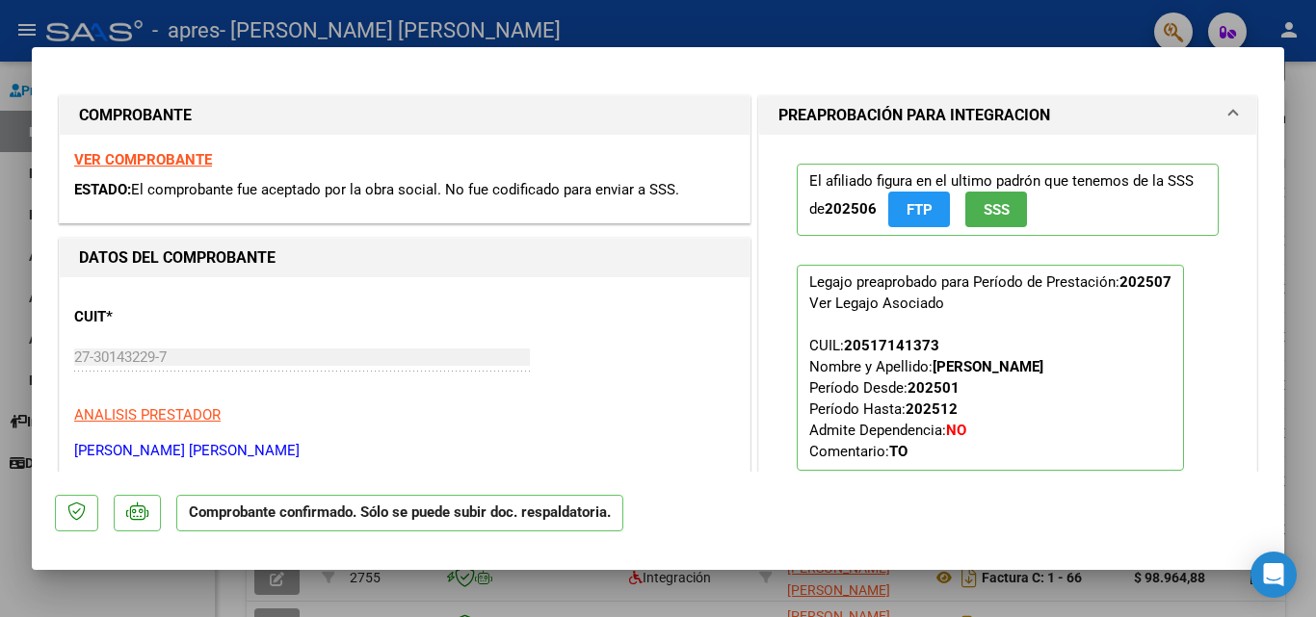
click at [180, 595] on div at bounding box center [658, 308] width 1316 height 617
type input "$ 0,00"
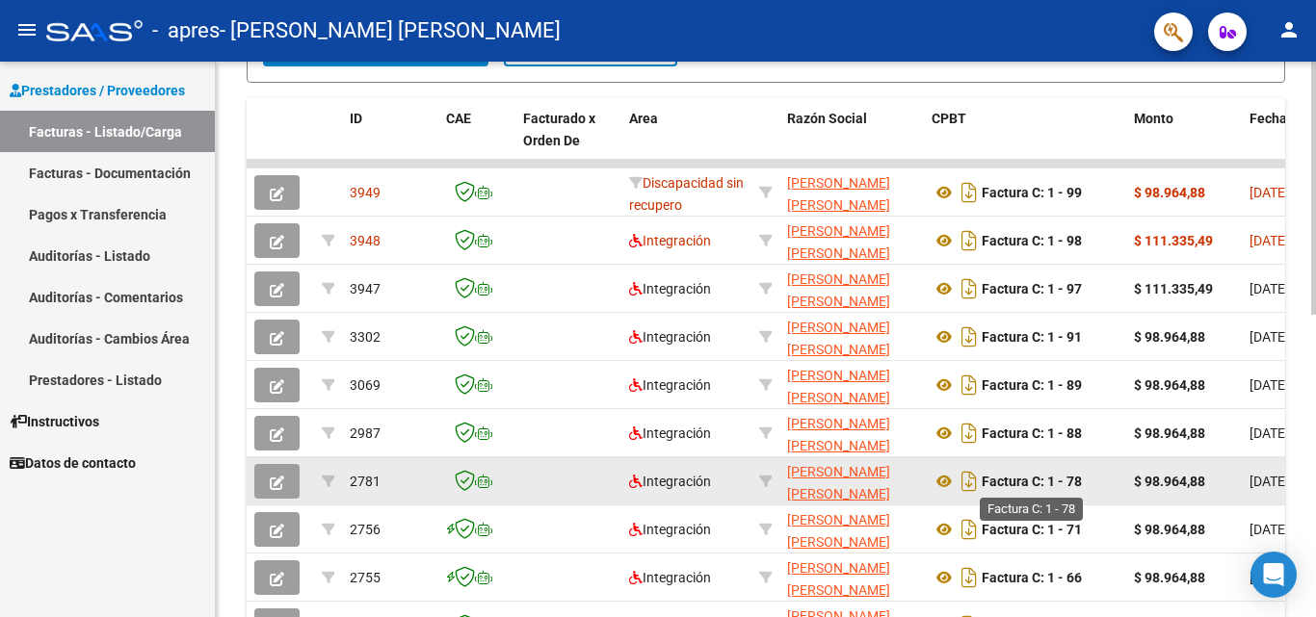
click at [1015, 475] on strong "Factura C: 1 - 78" at bounding box center [1031, 481] width 100 height 15
click at [973, 483] on icon "Descargar documento" at bounding box center [968, 481] width 25 height 31
